Goal: Transaction & Acquisition: Complete application form

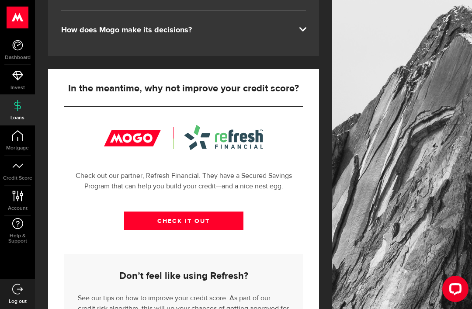
scroll to position [266, 0]
click at [21, 168] on icon at bounding box center [17, 165] width 11 height 11
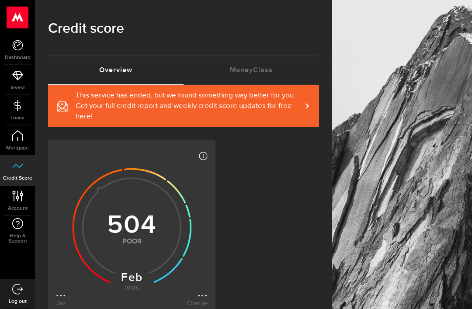
click at [21, 138] on icon at bounding box center [17, 135] width 11 height 11
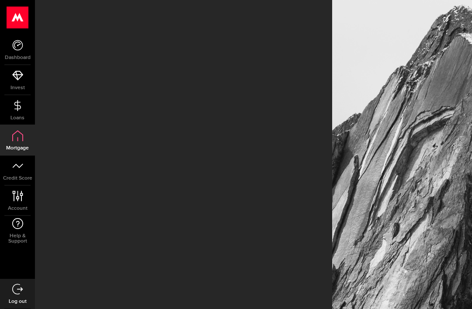
select select "3knYdhfXw4iYoq2m0WGQES"
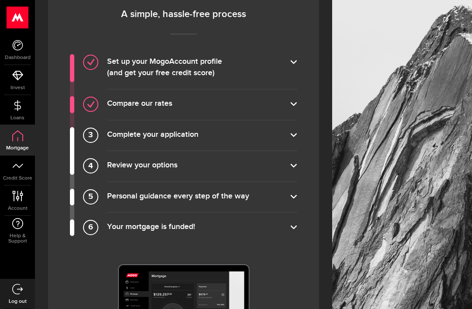
scroll to position [665, 0]
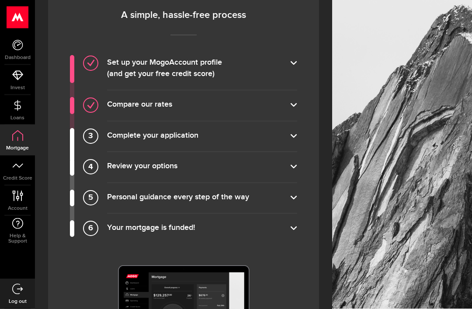
click at [290, 136] on label "Complete your application" at bounding box center [202, 137] width 190 height 12
click at [0, 0] on input "Complete your application" at bounding box center [0, 0] width 0 height 0
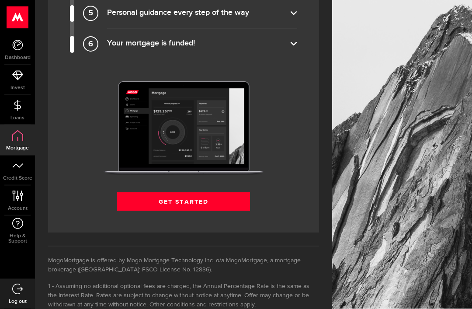
scroll to position [963, 0]
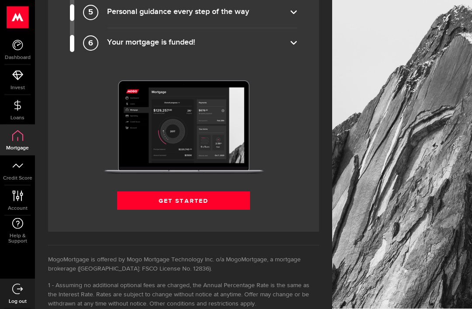
click at [223, 196] on link "Get Started" at bounding box center [183, 201] width 132 height 18
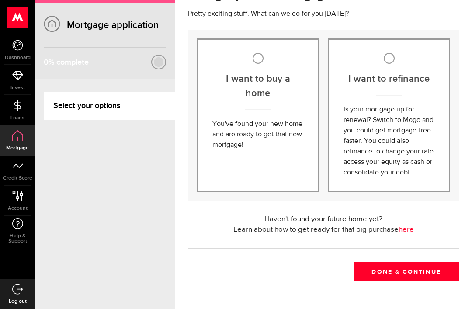
scroll to position [70, 0]
click at [388, 62] on input "I want to refinance" at bounding box center [388, 58] width 11 height 11
radio input "true"
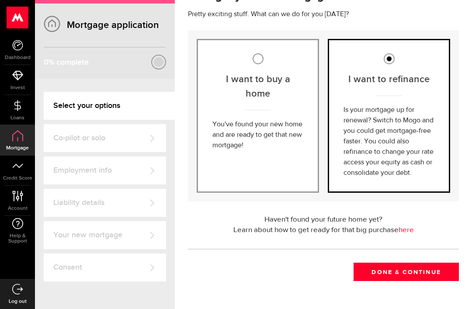
click at [416, 275] on button "Done & Continue" at bounding box center [405, 271] width 105 height 18
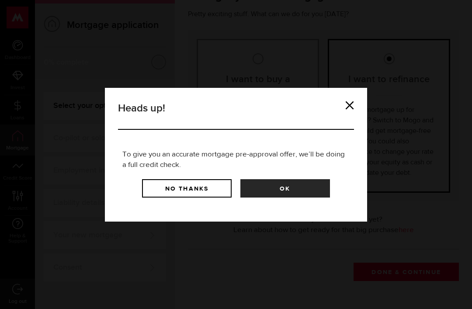
click at [194, 186] on button "No Thanks" at bounding box center [187, 188] width 90 height 18
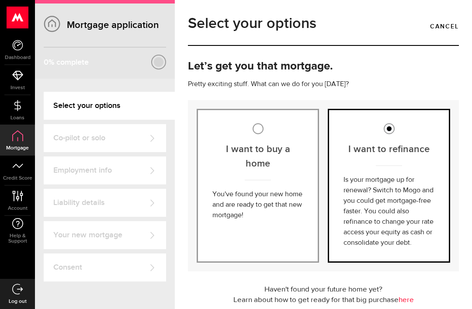
scroll to position [0, 0]
click at [26, 47] on link "Dashboard" at bounding box center [17, 50] width 35 height 30
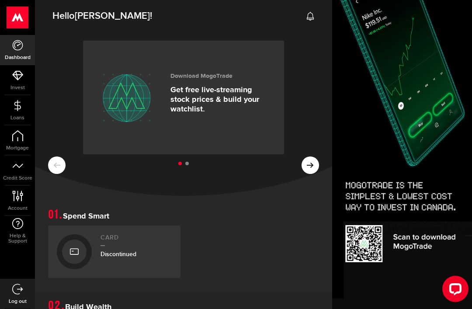
scroll to position [0, 0]
